Goal: Information Seeking & Learning: Stay updated

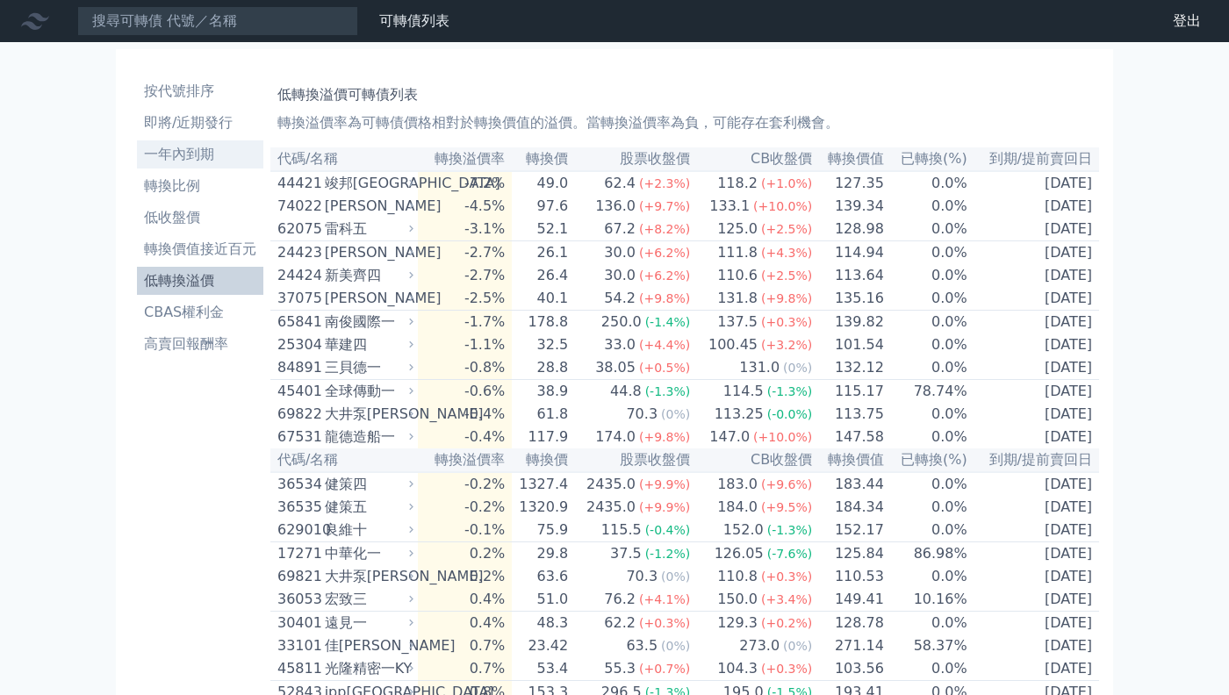
click at [197, 150] on li "一年內到期" at bounding box center [200, 154] width 126 height 21
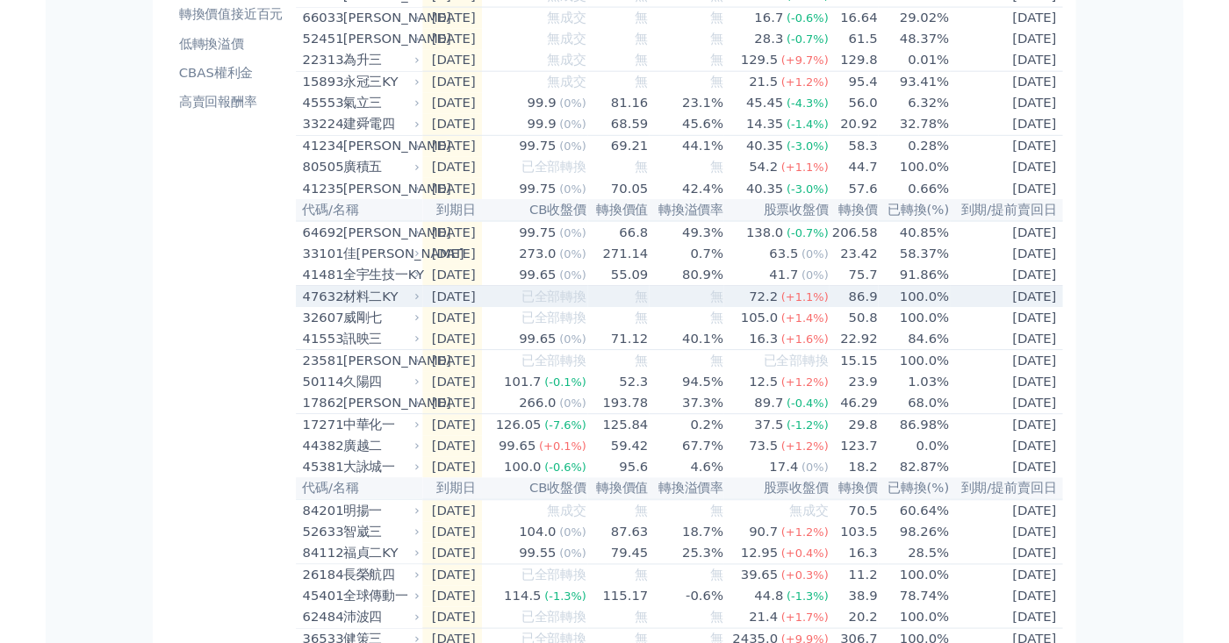
scroll to position [234, 0]
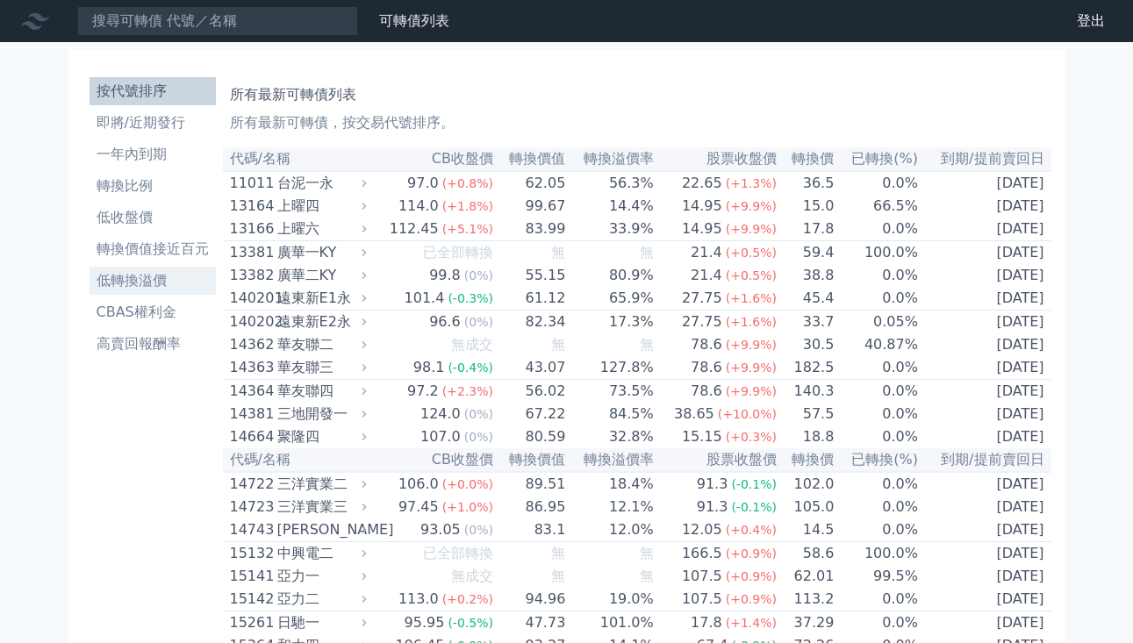
click at [154, 272] on li "低轉換溢價" at bounding box center [153, 280] width 126 height 21
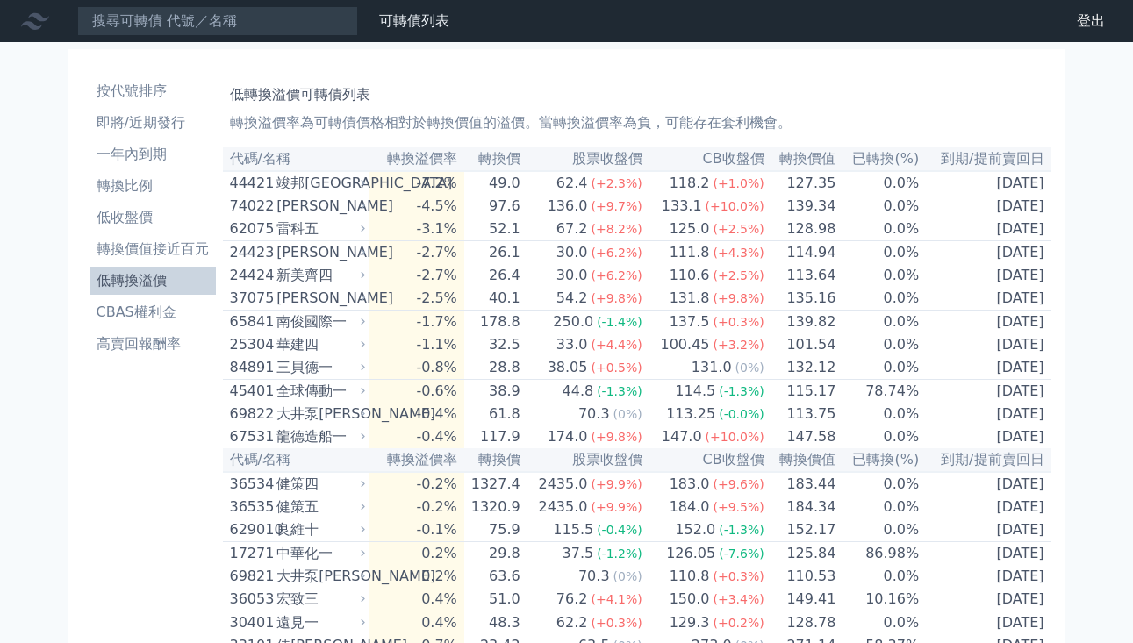
click at [585, 88] on h1 "低轉換溢價可轉債列表" at bounding box center [637, 94] width 815 height 21
click at [858, 88] on h1 "低轉換溢價可轉債列表" at bounding box center [637, 94] width 815 height 21
